Goal: Find specific page/section: Find specific page/section

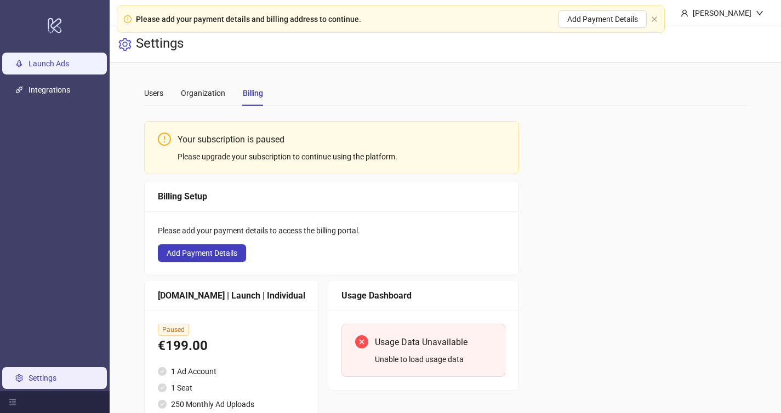
click at [45, 63] on link "Launch Ads" at bounding box center [49, 63] width 41 height 9
click at [51, 60] on link "Launch Ads" at bounding box center [49, 63] width 41 height 9
